Goal: Task Accomplishment & Management: Manage account settings

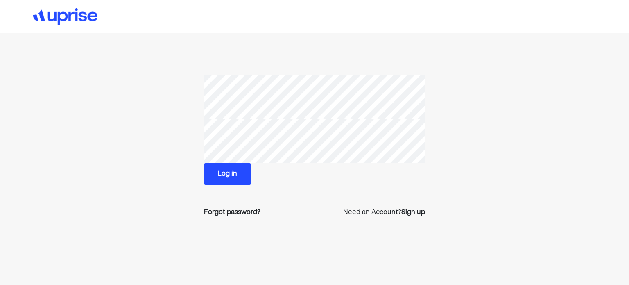
click at [239, 175] on button "Log in" at bounding box center [227, 173] width 47 height 21
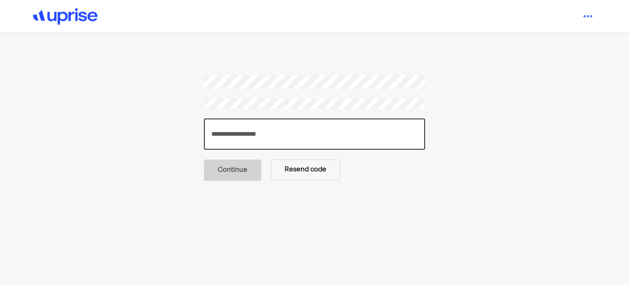
click at [267, 128] on input "number" at bounding box center [314, 133] width 221 height 31
click at [288, 136] on input "number" at bounding box center [314, 133] width 221 height 31
paste input "******"
type input "******"
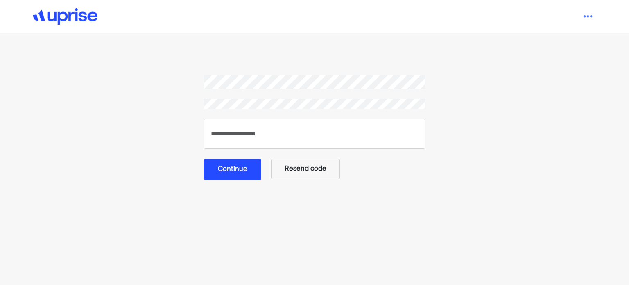
click at [232, 168] on button "Continue" at bounding box center [232, 169] width 57 height 21
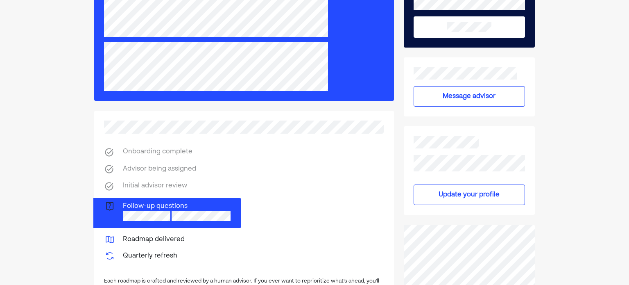
scroll to position [82, 0]
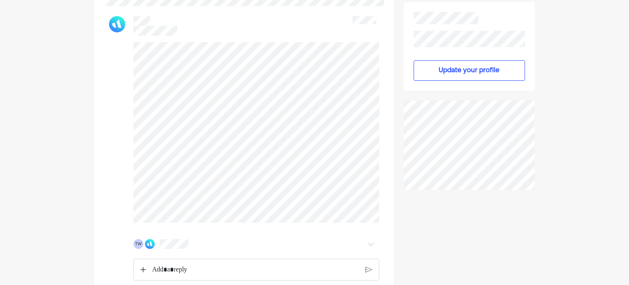
scroll to position [201, 0]
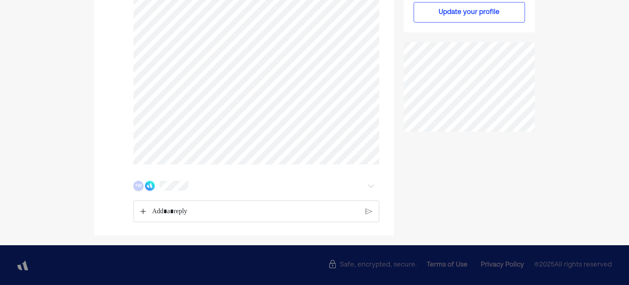
click at [140, 187] on div "TW" at bounding box center [139, 186] width 10 height 10
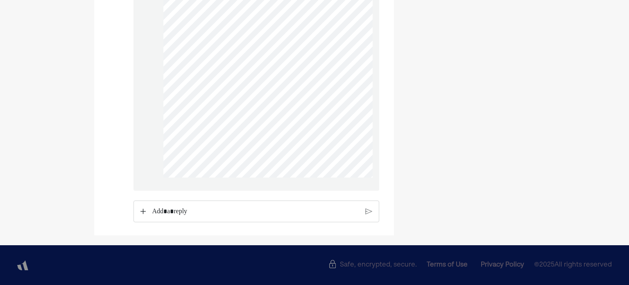
scroll to position [1941, 0]
click at [210, 212] on p "Rich Text Editor. Editing area: main" at bounding box center [255, 211] width 207 height 11
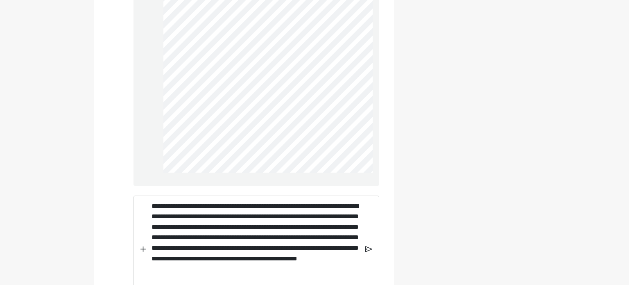
scroll to position [2226, 0]
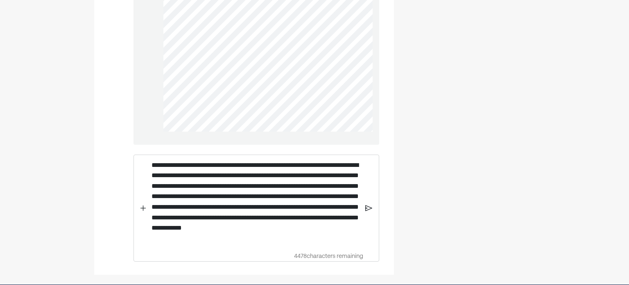
click at [370, 211] on img at bounding box center [368, 207] width 7 height 7
